Goal: Check status: Check status

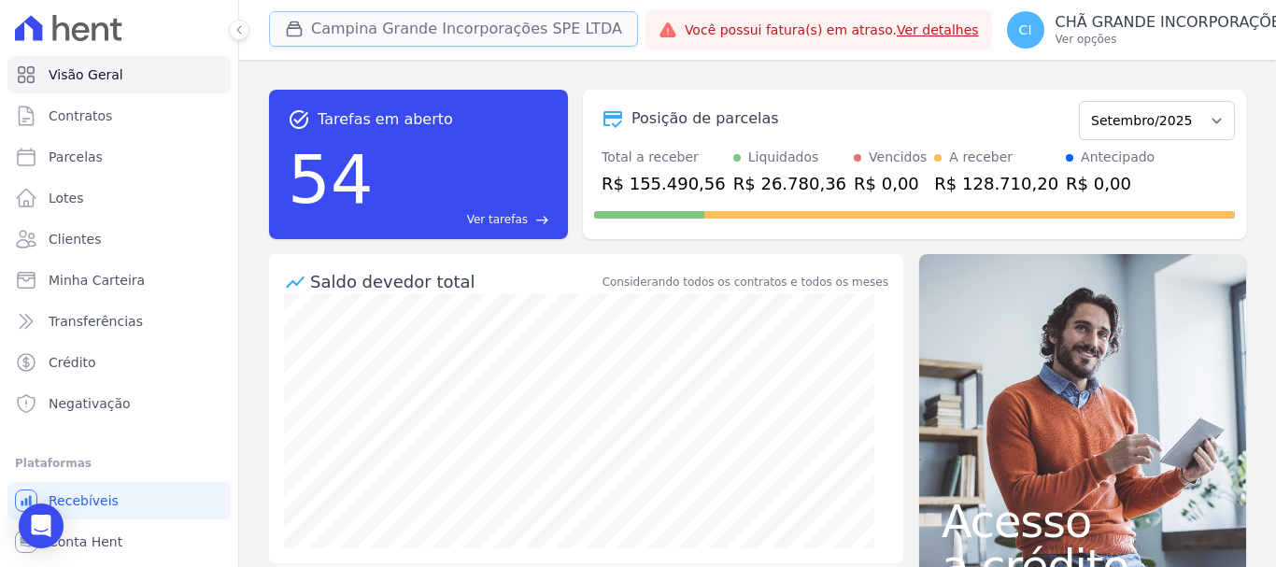
click at [344, 31] on button "Campina Grande Incorporações SPE LTDA" at bounding box center [453, 28] width 369 height 35
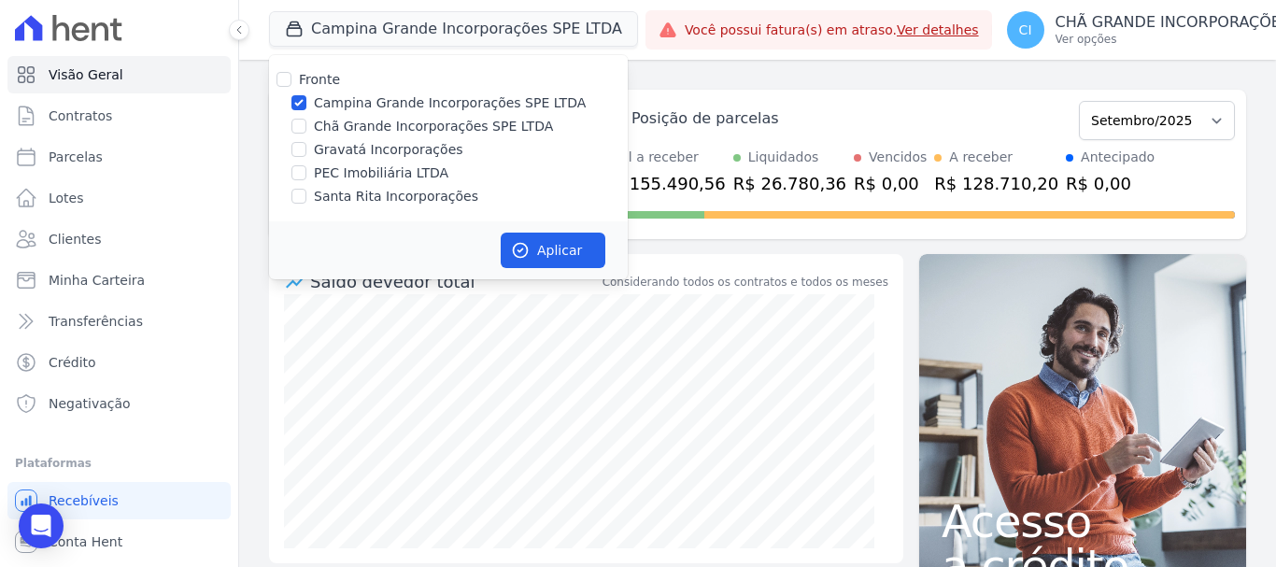
click at [296, 134] on div at bounding box center [298, 126] width 15 height 19
click at [293, 125] on input "Chã Grande Incorporações SPE LTDA" at bounding box center [298, 126] width 15 height 15
checkbox input "true"
click at [296, 103] on input "Campina Grande Incorporações SPE LTDA" at bounding box center [298, 102] width 15 height 15
checkbox input "false"
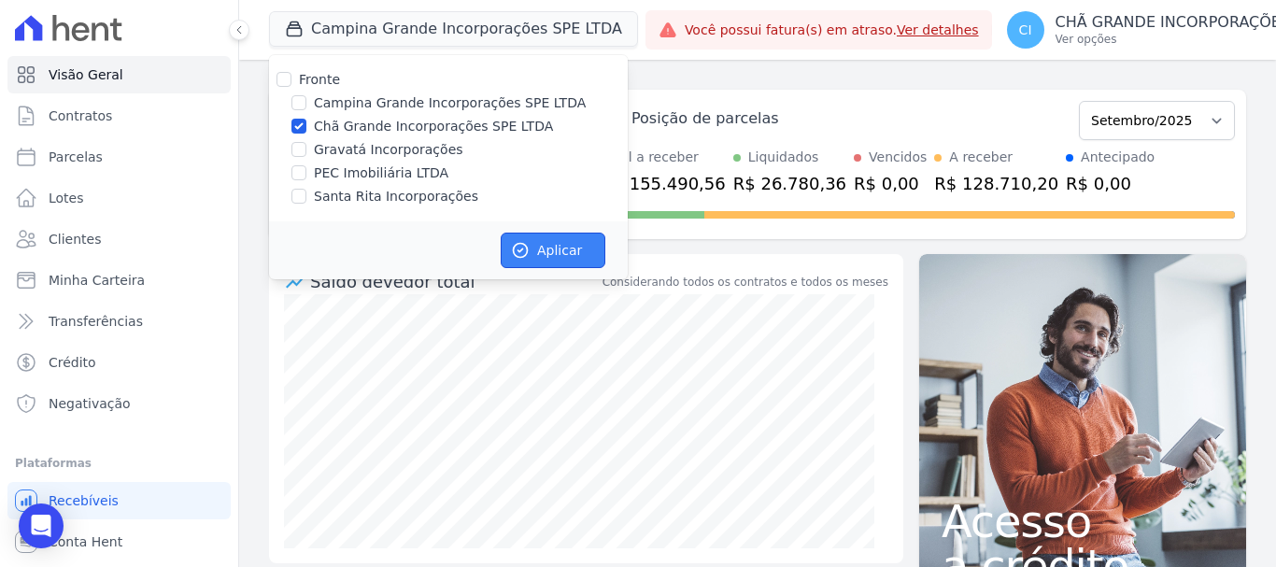
click at [560, 248] on button "Aplicar" at bounding box center [553, 250] width 105 height 35
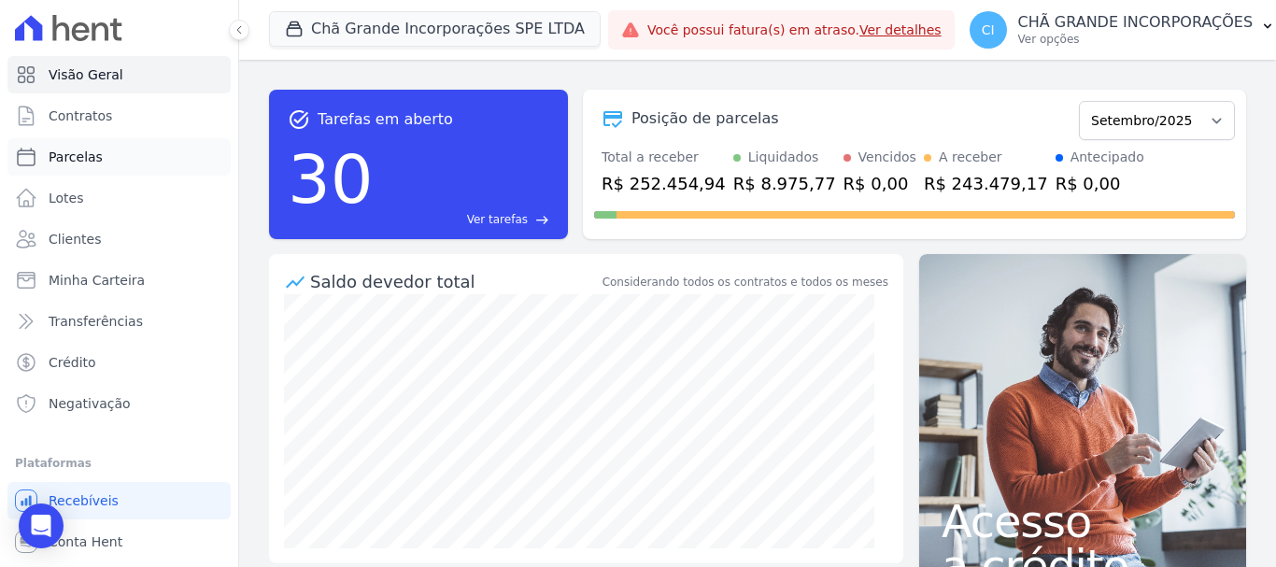
click at [80, 156] on span "Parcelas" at bounding box center [76, 157] width 54 height 19
select select
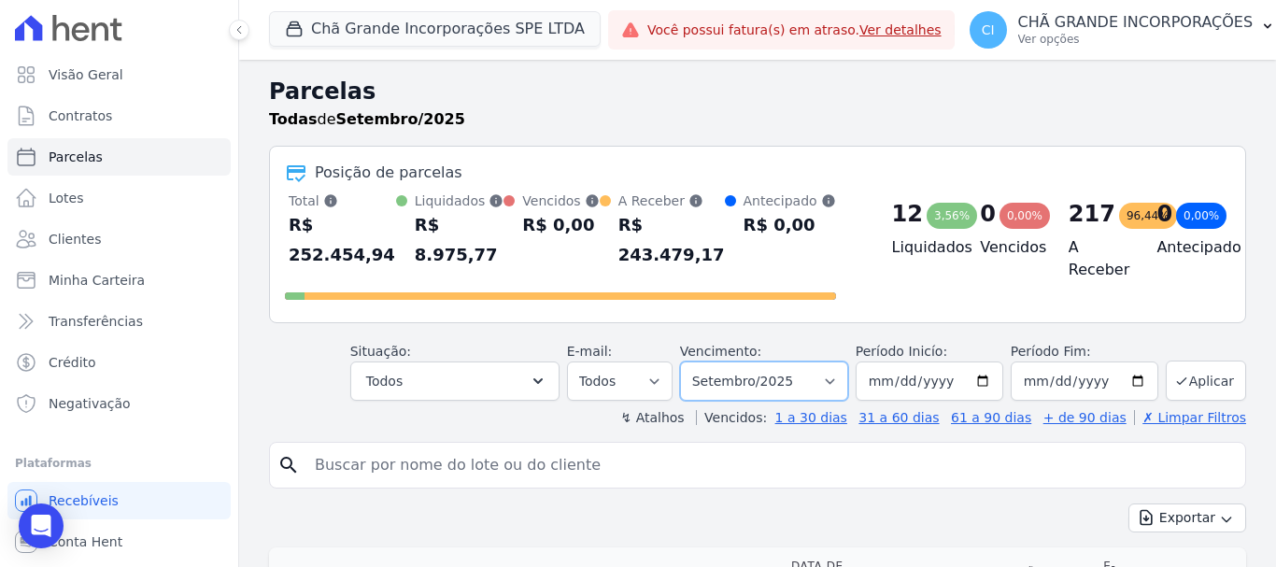
click at [758, 364] on select "Filtrar por período ──────── Todos os meses Outubro/2019 Novembro/2019 Dezembro…" at bounding box center [764, 381] width 168 height 39
select select "04/2025"
click at [692, 362] on select "Filtrar por período ──────── Todos os meses Outubro/2019 Novembro/2019 Dezembro…" at bounding box center [764, 381] width 168 height 39
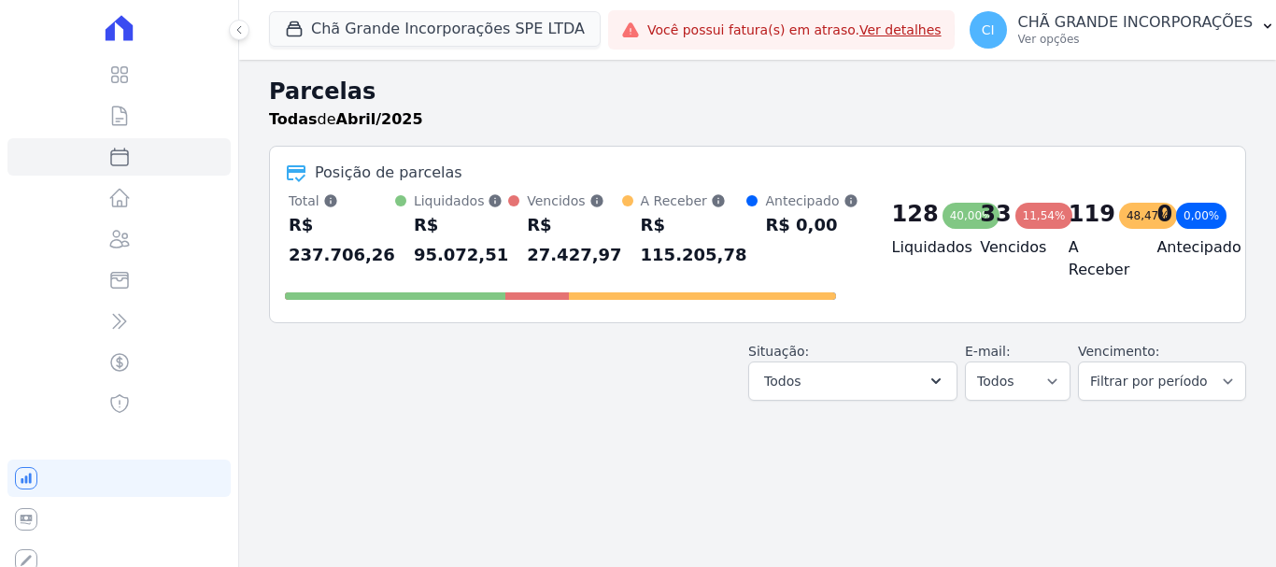
select select
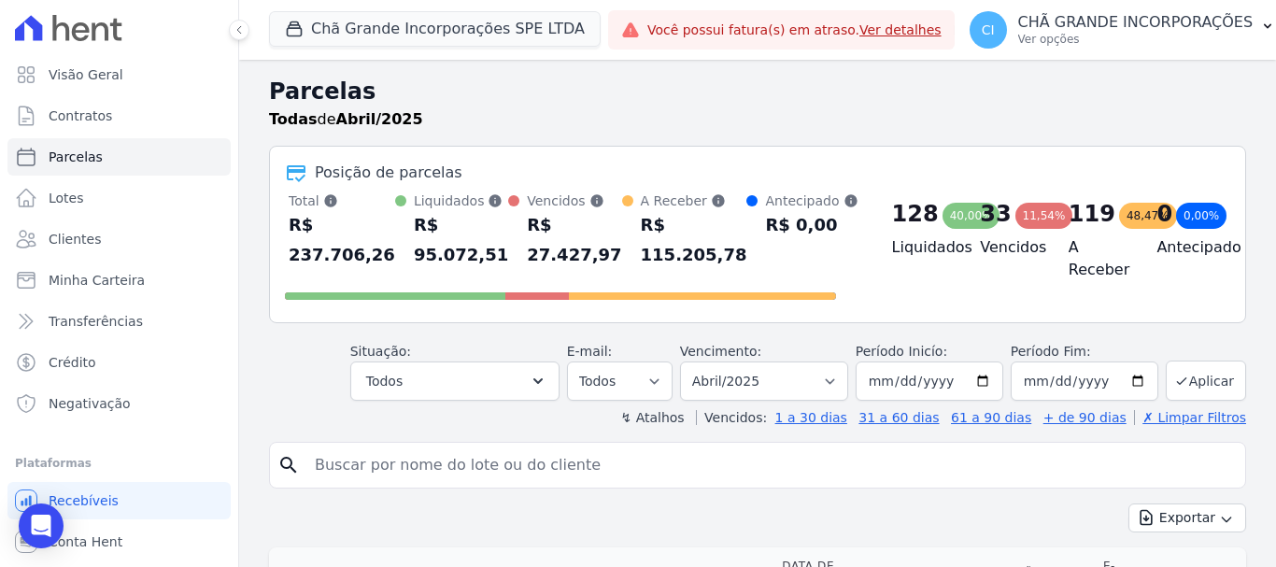
click at [420, 466] on input "search" at bounding box center [771, 465] width 934 height 37
type input "[PERSON_NAME] [PERSON_NAME]"
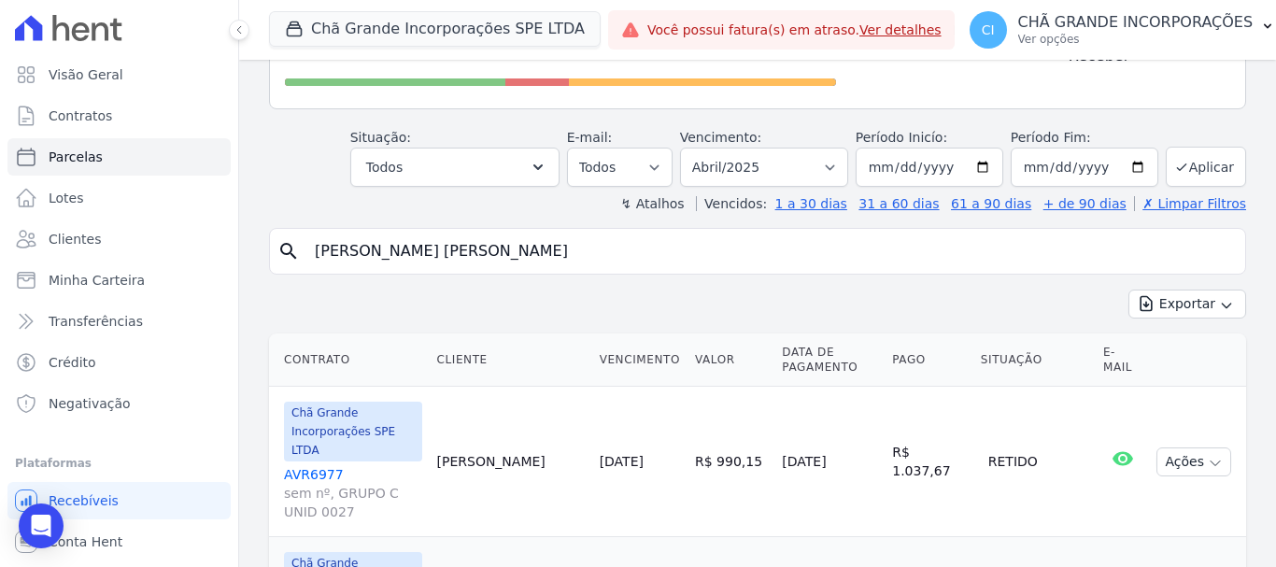
scroll to position [323, 0]
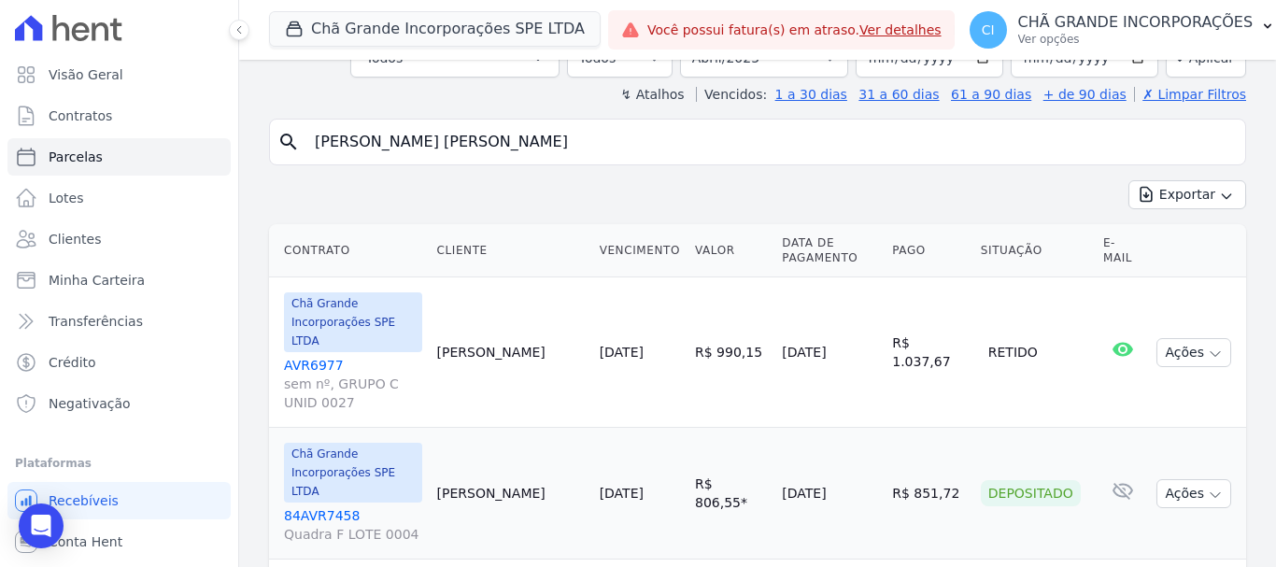
select select
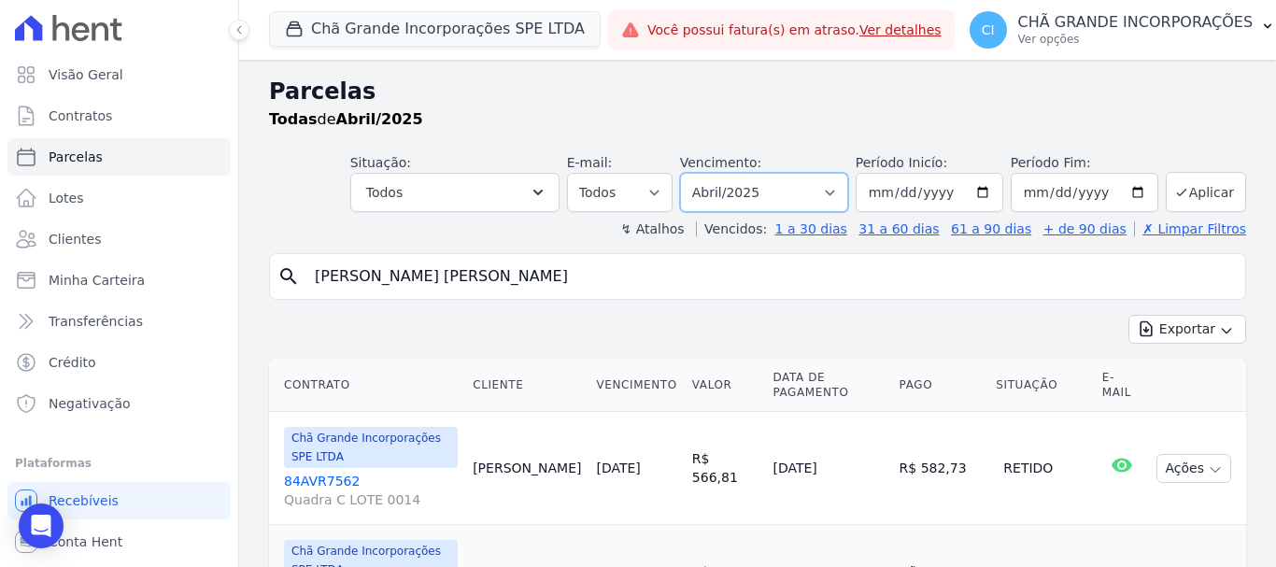
click at [782, 197] on select "Filtrar por período ──────── Todos os meses Outubro/2019 Novembro/2019 Dezembro…" at bounding box center [764, 192] width 168 height 39
select select "05/2025"
click at [692, 173] on select "Filtrar por período ──────── Todos os meses Outubro/2019 Novembro/2019 Dezembro…" at bounding box center [764, 192] width 168 height 39
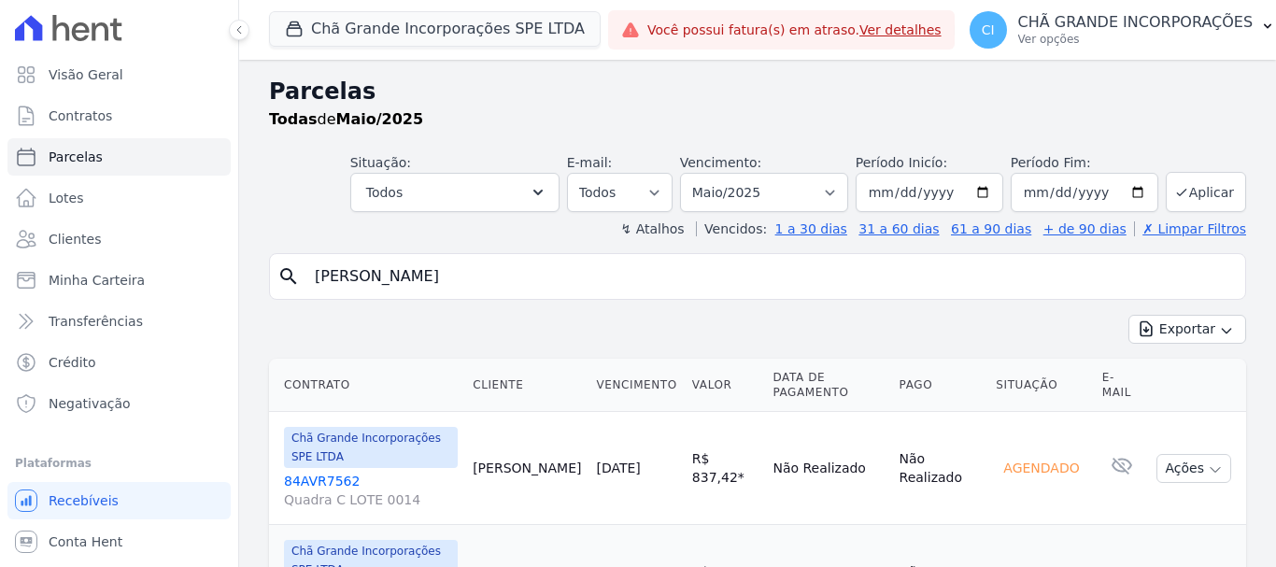
select select
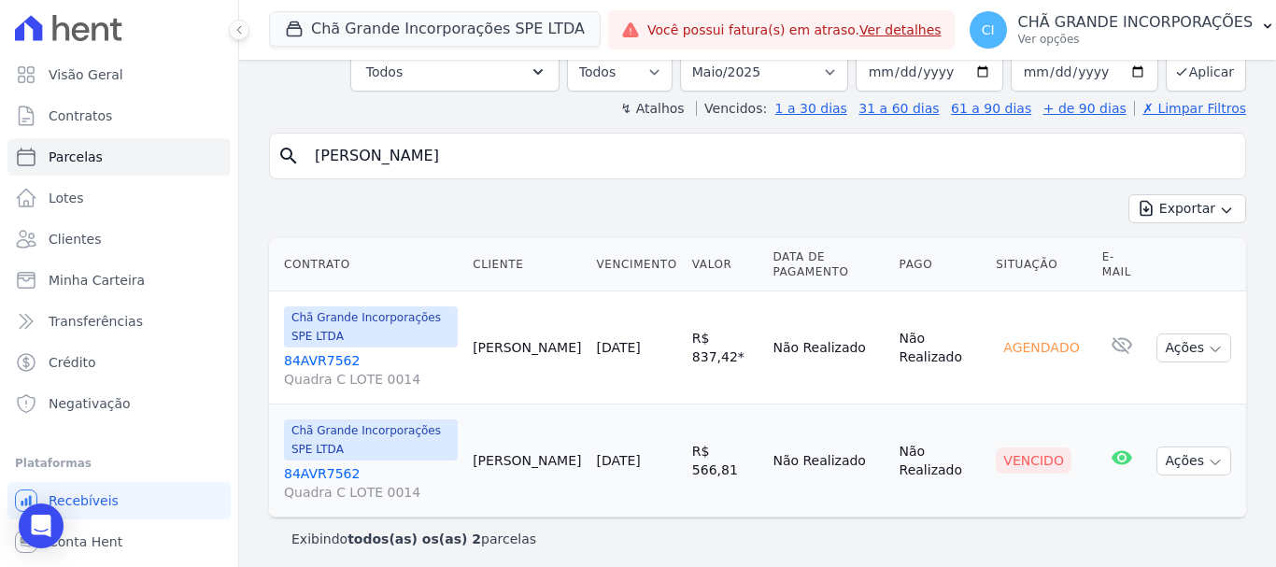
scroll to position [128, 0]
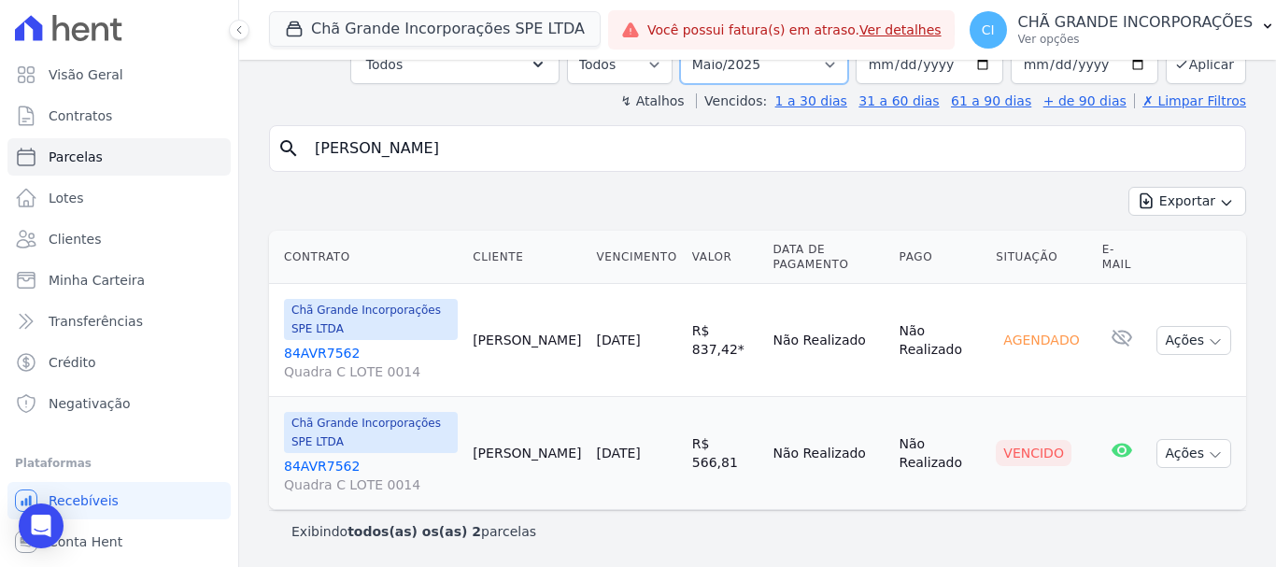
click at [764, 64] on select "Filtrar por período ──────── Todos os meses Outubro/2019 Novembro/2019 Dezembro…" at bounding box center [764, 64] width 168 height 39
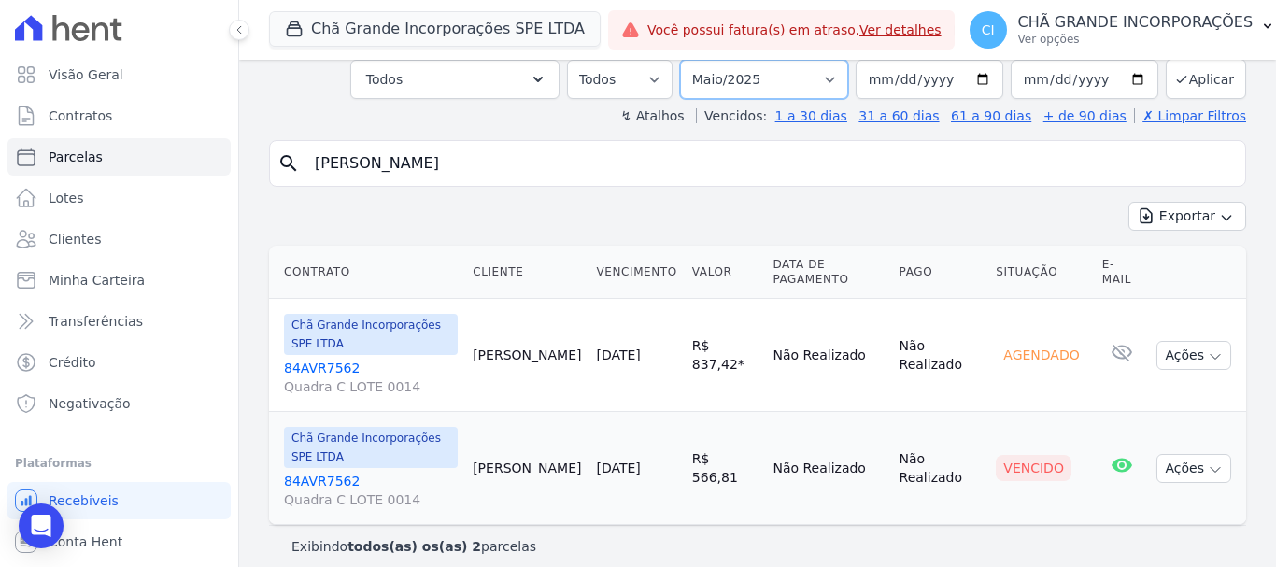
select select "06/2025"
click at [692, 60] on select "Filtrar por período ──────── Todos os meses Outubro/2019 Novembro/2019 Dezembro…" at bounding box center [764, 79] width 168 height 39
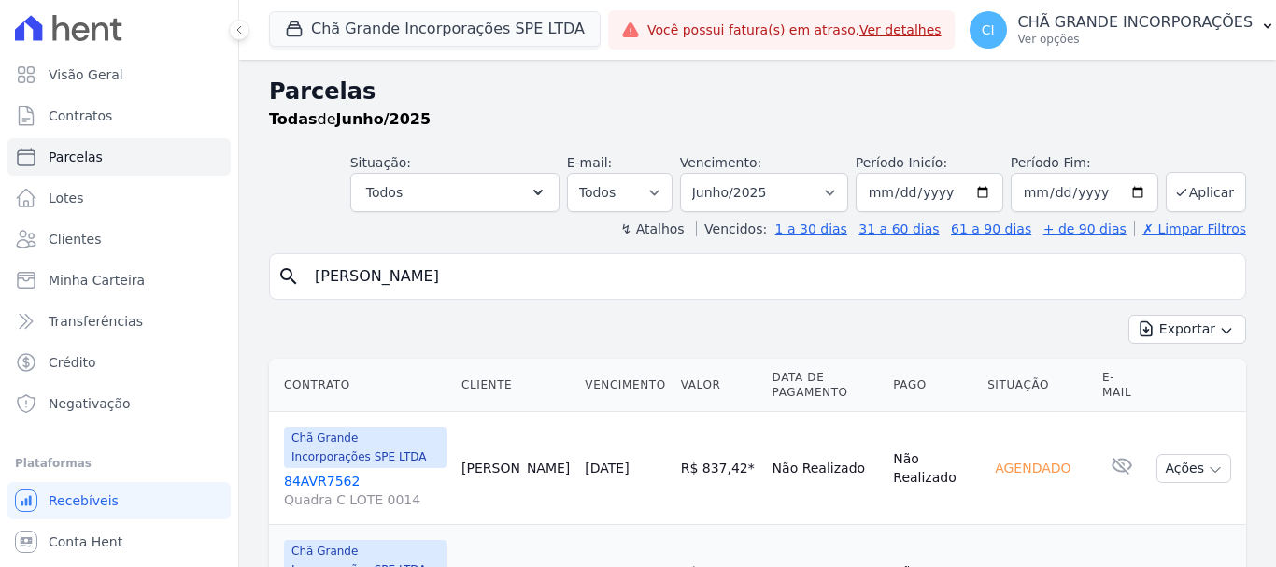
select select
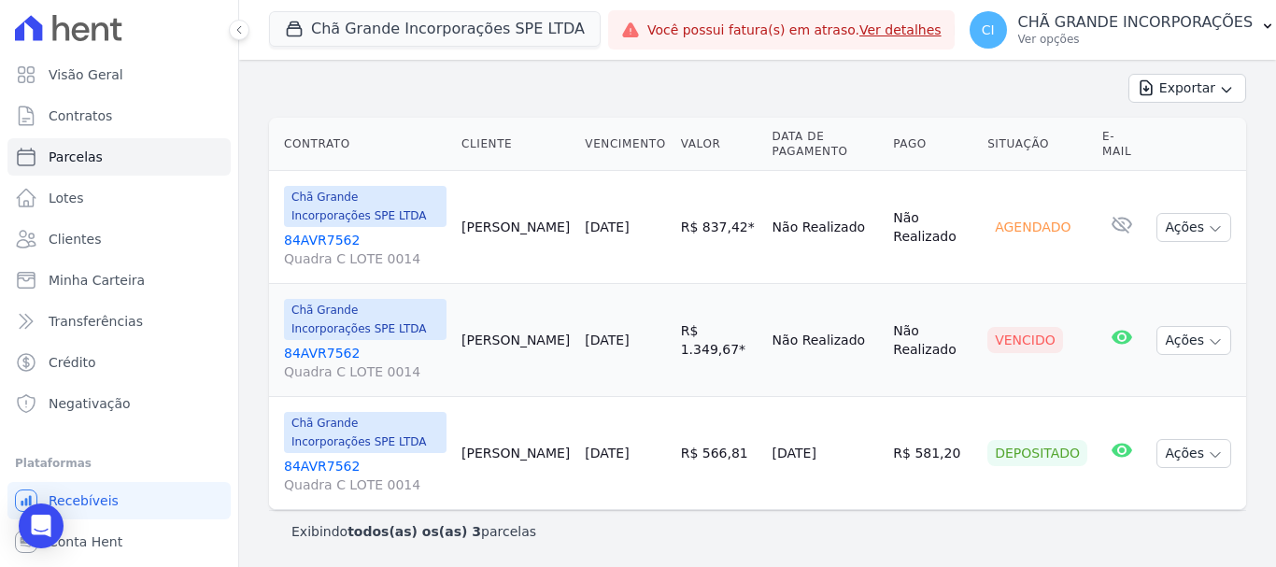
scroll to position [54, 0]
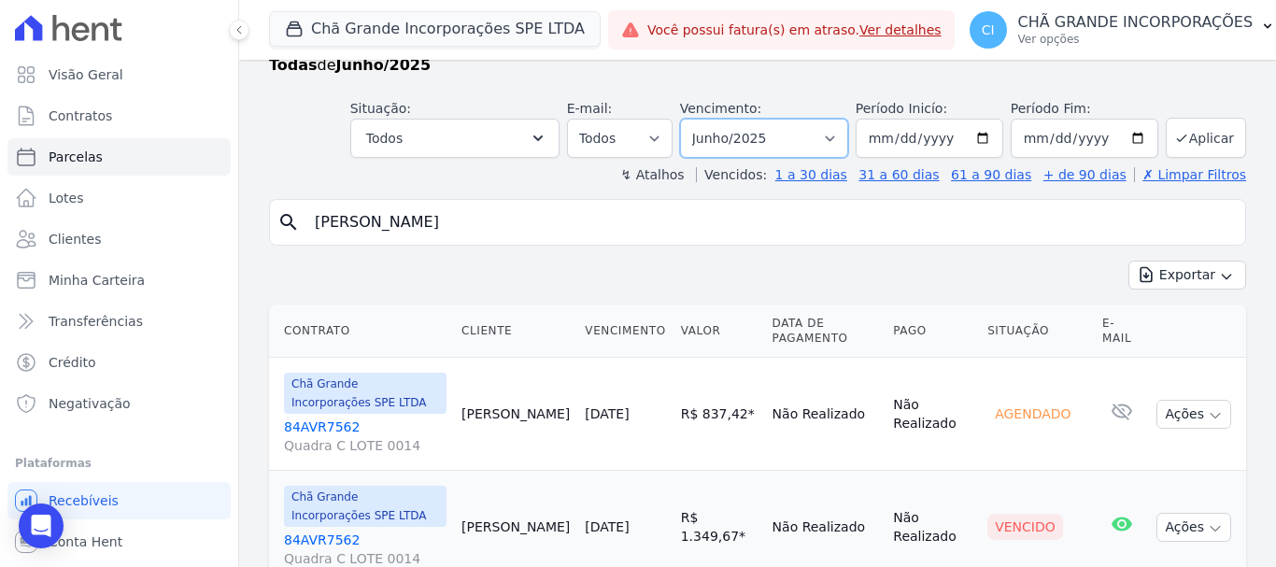
click at [789, 139] on select "Filtrar por período ──────── Todos os meses Outubro/2019 Novembro/2019 Dezembro…" at bounding box center [764, 138] width 168 height 39
click at [692, 119] on select "Filtrar por período ──────── Todos os meses Outubro/2019 Novembro/2019 Dezembro…" at bounding box center [764, 138] width 168 height 39
click at [801, 152] on select "Filtrar por período ──────── Todos os meses Outubro/2019 Novembro/2019 Dezembro…" at bounding box center [764, 138] width 168 height 39
select select "07/2025"
click at [692, 119] on select "Filtrar por período ──────── Todos os meses Outubro/2019 Novembro/2019 Dezembro…" at bounding box center [764, 138] width 168 height 39
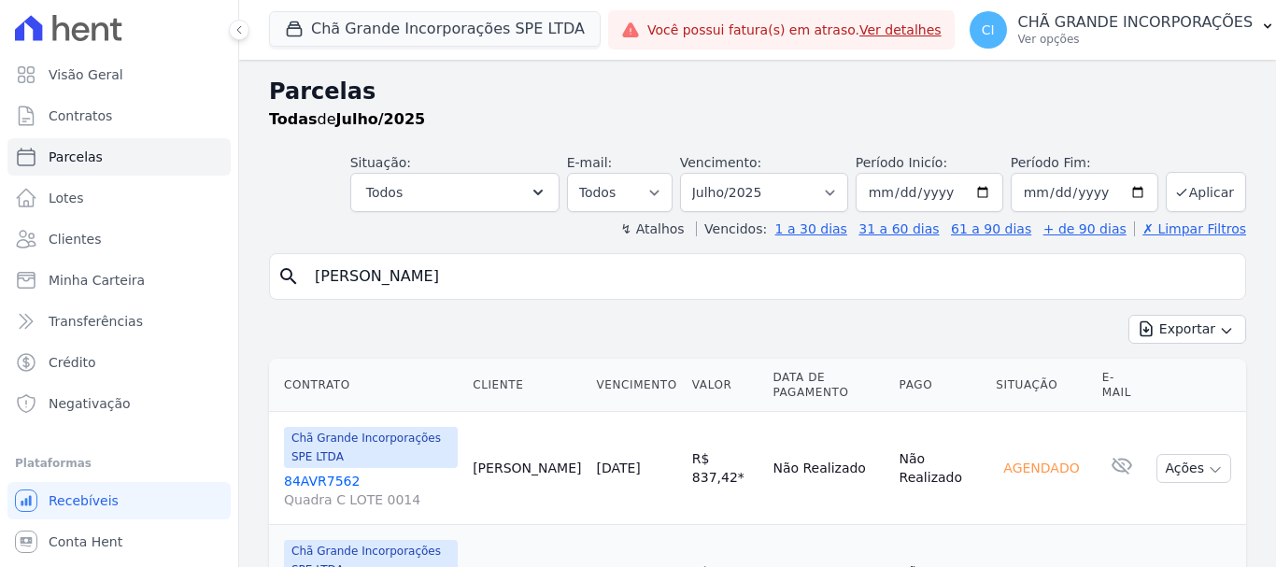
select select
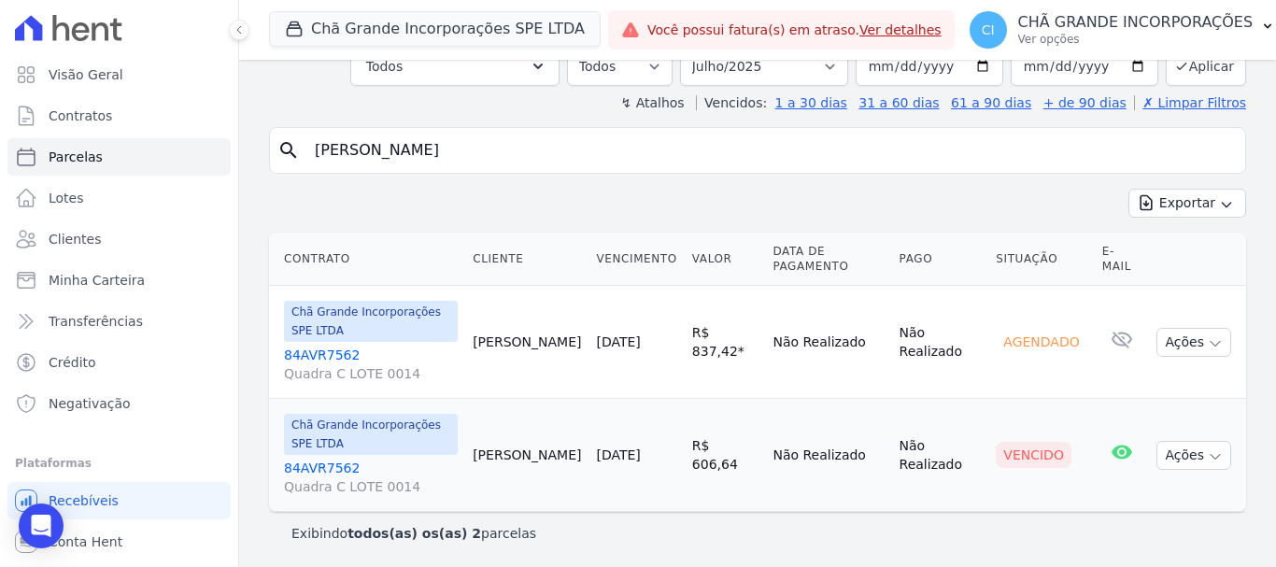
scroll to position [128, 0]
click at [742, 75] on select "Filtrar por período ──────── Todos os meses Outubro/2019 Novembro/2019 Dezembro…" at bounding box center [764, 64] width 168 height 39
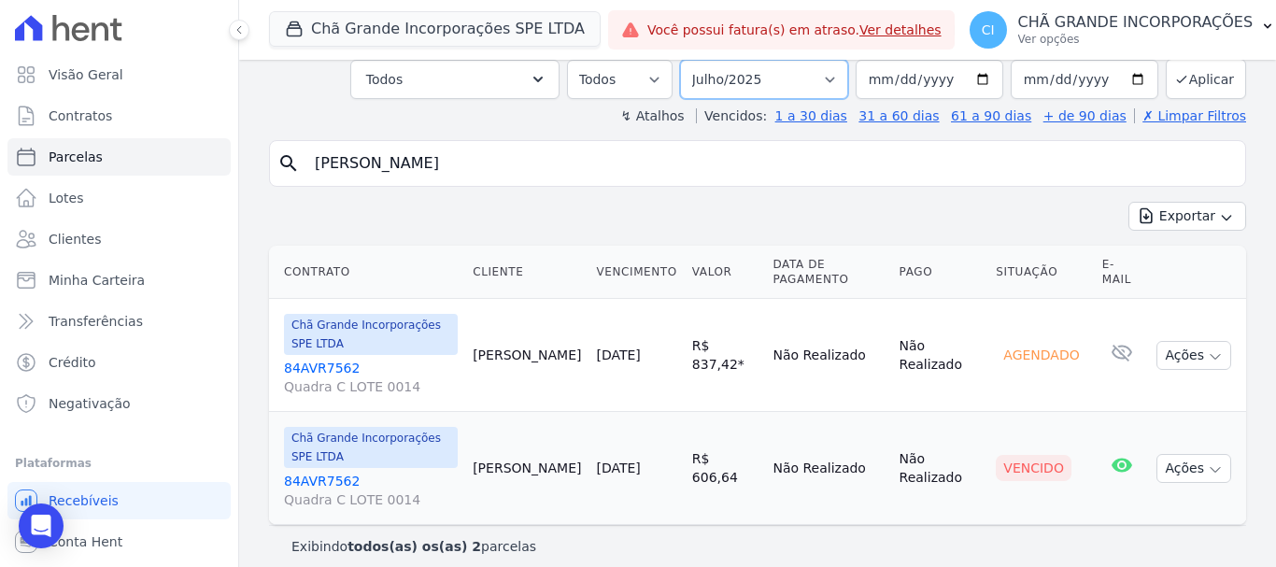
select select "08/2025"
click at [692, 60] on select "Filtrar por período ──────── Todos os meses Outubro/2019 Novembro/2019 Dezembro…" at bounding box center [764, 79] width 168 height 39
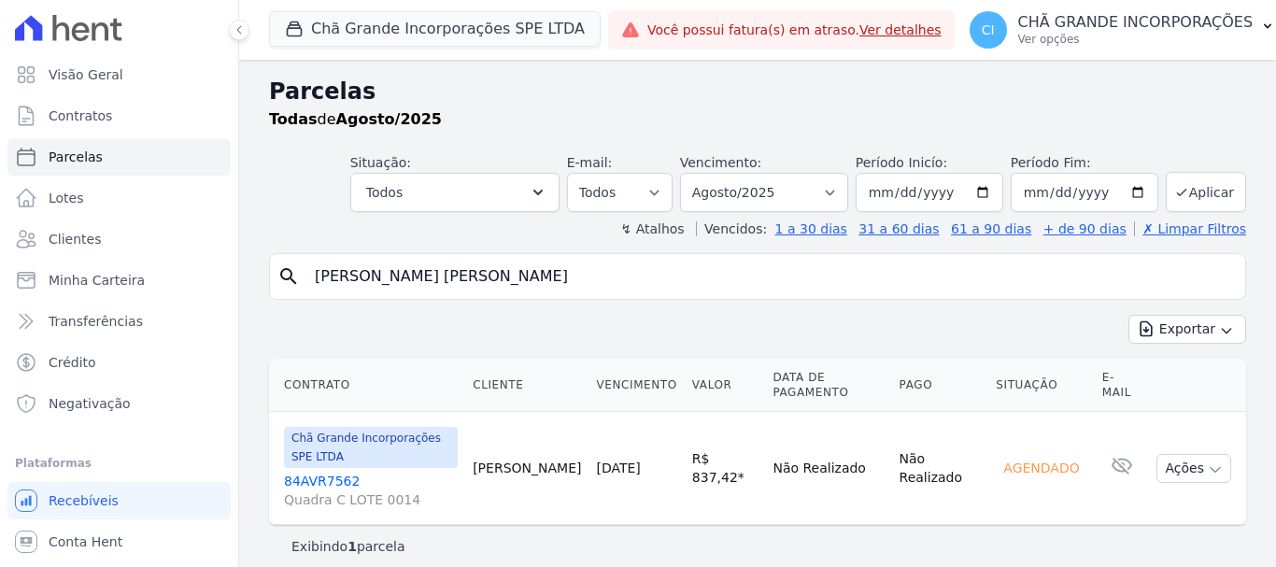
select select
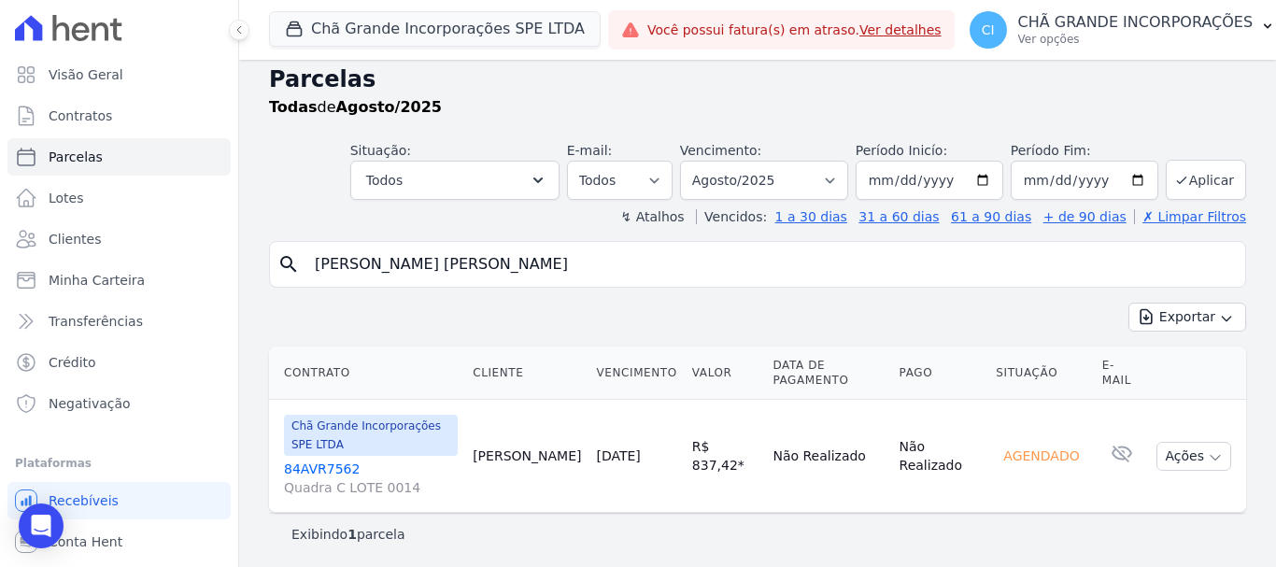
scroll to position [15, 0]
